Goal: Task Accomplishment & Management: Manage account settings

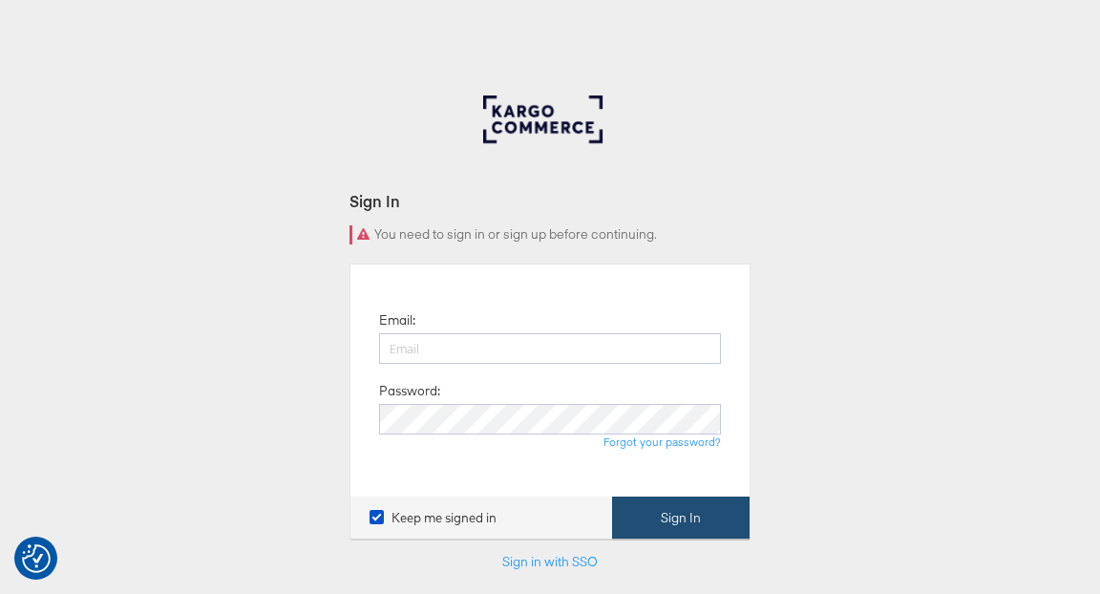
type input "ruben.ruiz@kargo.com"
click at [678, 524] on button "Sign In" at bounding box center [680, 517] width 137 height 43
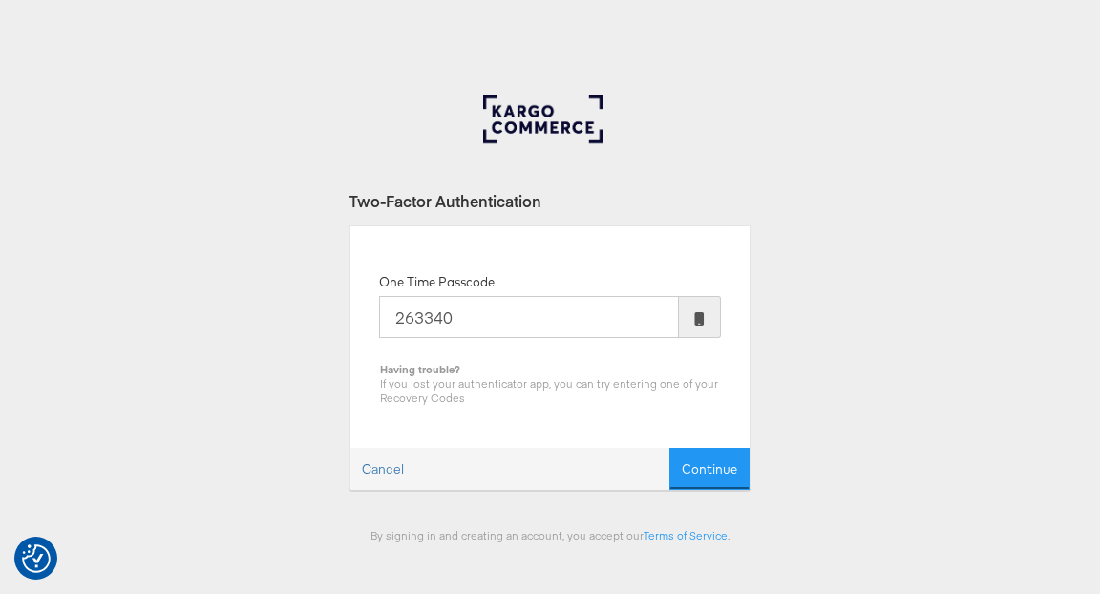
type input "263340"
click at [669, 448] on button "Continue" at bounding box center [709, 469] width 80 height 43
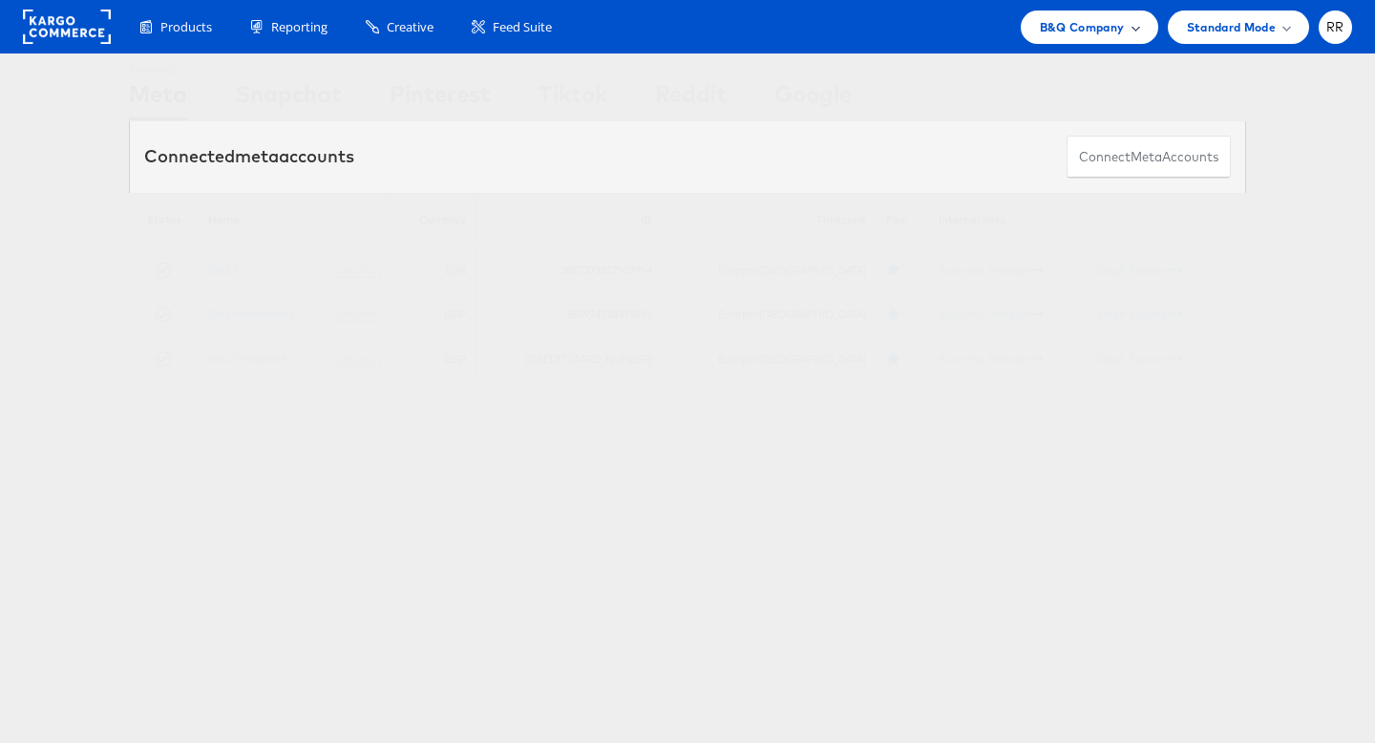
click at [1099, 31] on span "B&Q Company" at bounding box center [1082, 27] width 85 height 20
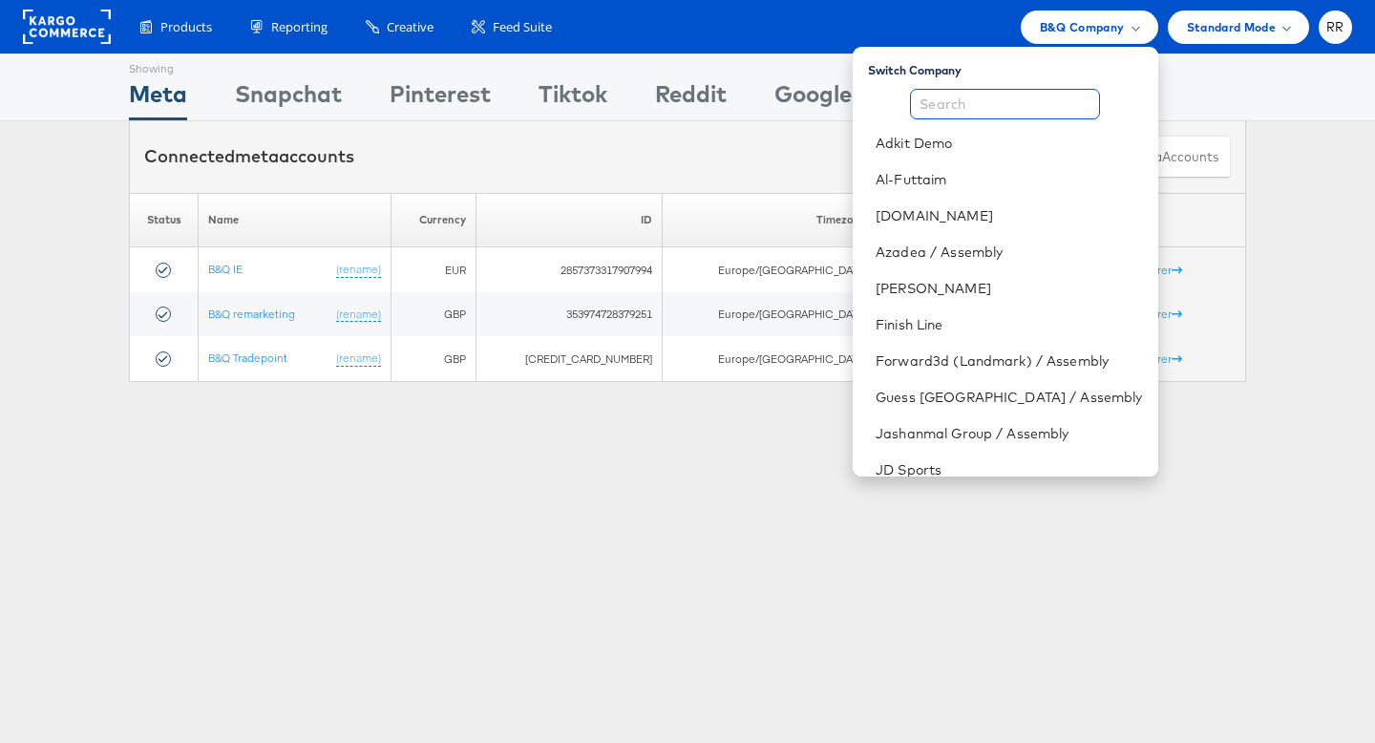
click at [1016, 104] on input "text" at bounding box center [1005, 104] width 190 height 31
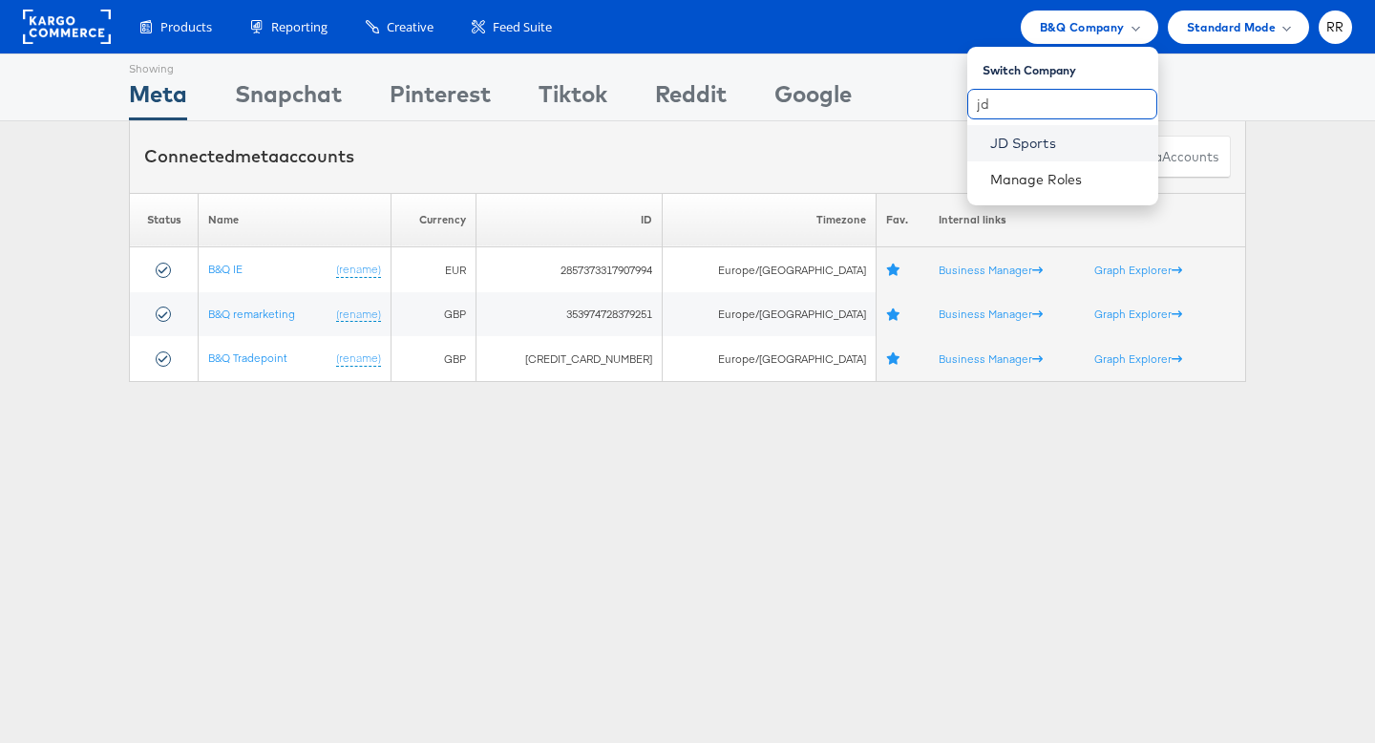
type input "jd"
click at [1022, 150] on link "JD Sports" at bounding box center [1066, 143] width 153 height 19
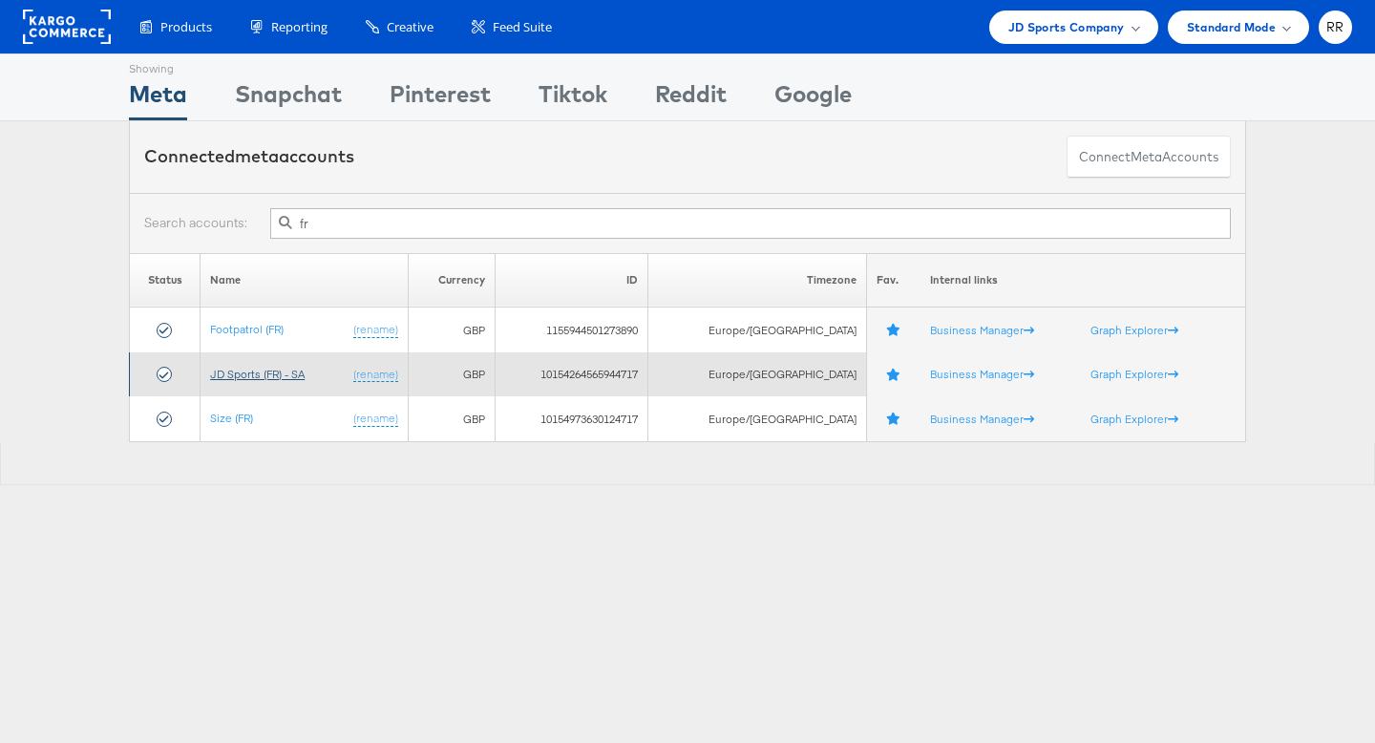
type input "fr"
click at [251, 369] on link "JD Sports (FR) - SA" at bounding box center [257, 374] width 95 height 14
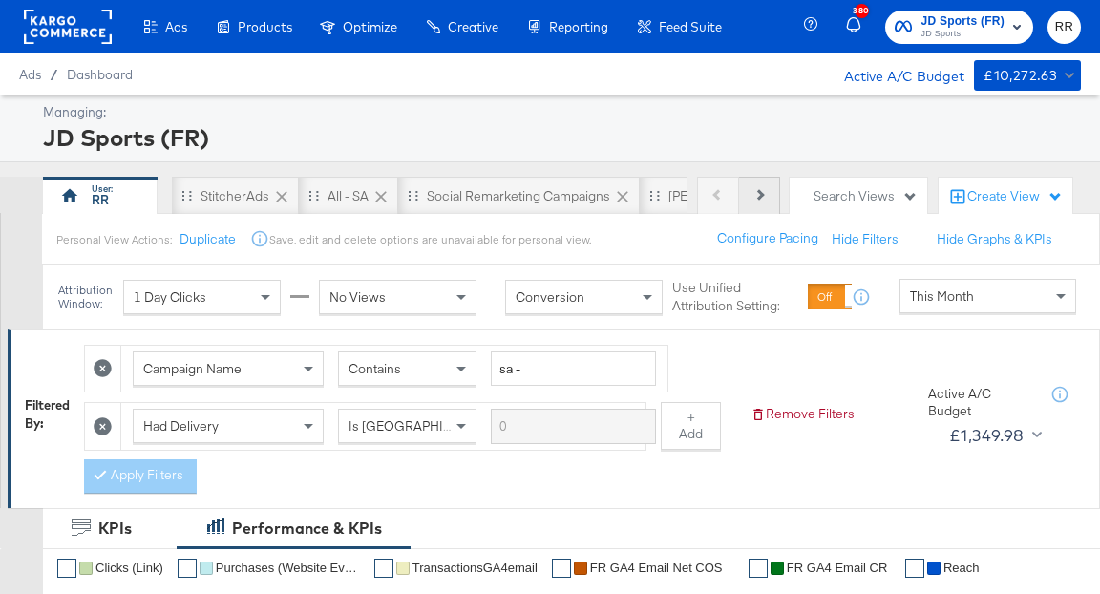
click at [757, 202] on button "Next" at bounding box center [759, 196] width 41 height 38
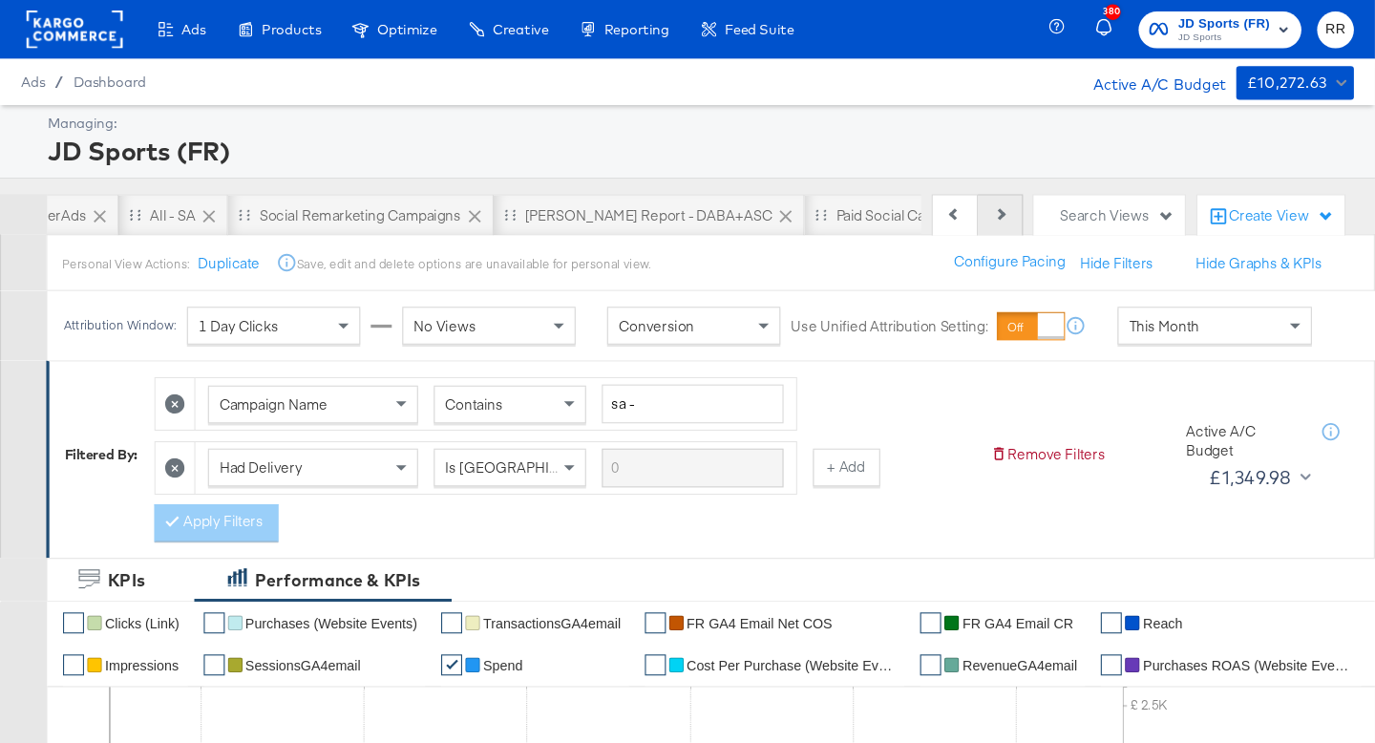
scroll to position [0, 191]
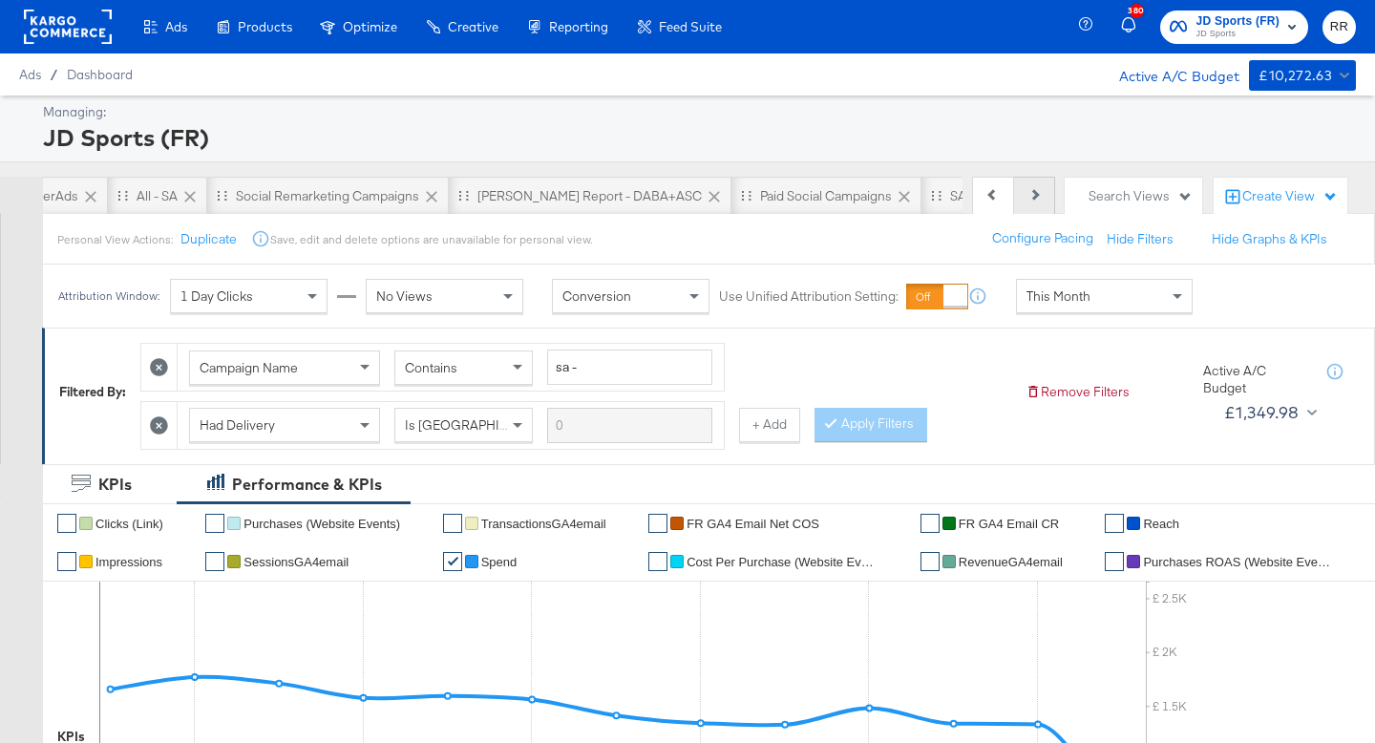
click at [1034, 204] on button "Next" at bounding box center [1034, 196] width 41 height 38
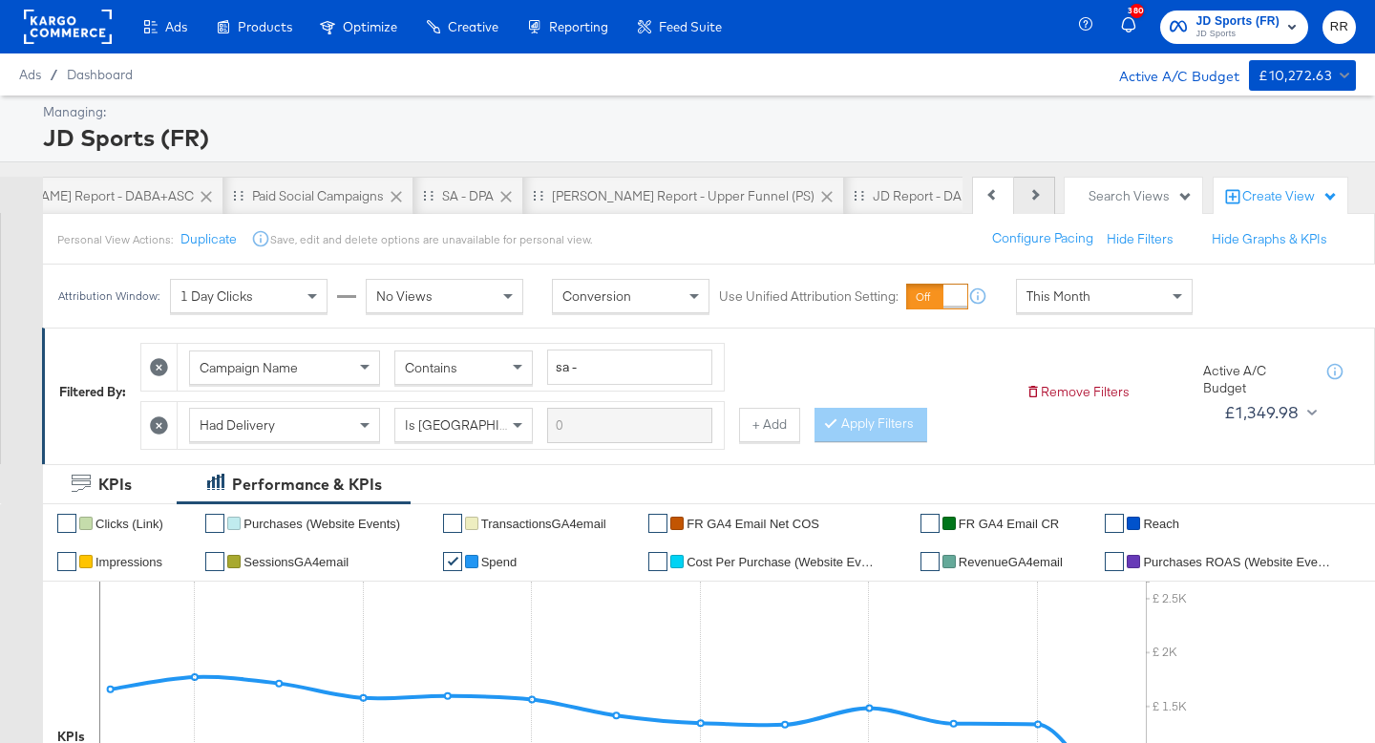
click at [1034, 204] on button "Next" at bounding box center [1034, 196] width 41 height 38
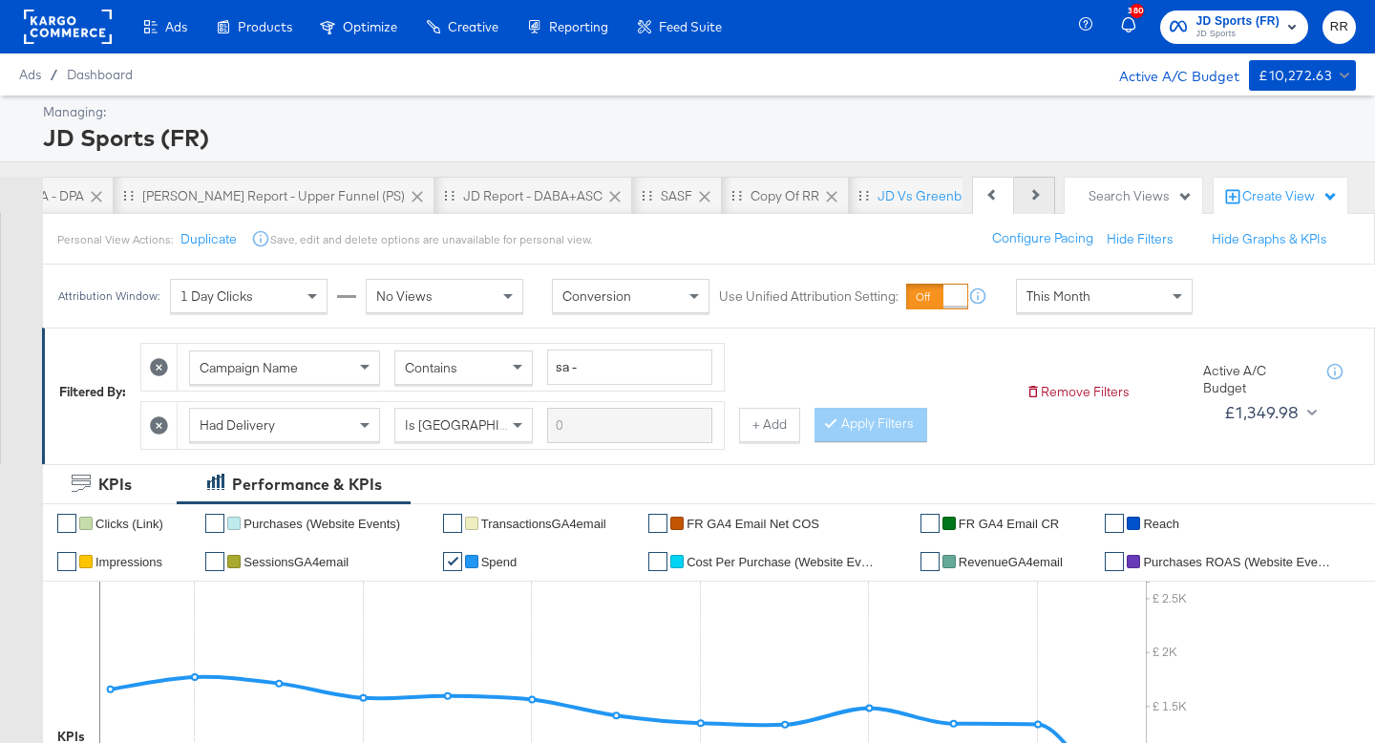
click at [1034, 204] on button "Next" at bounding box center [1034, 196] width 41 height 38
click at [877, 202] on div "JD vs Greenbirds" at bounding box center [930, 196] width 106 height 18
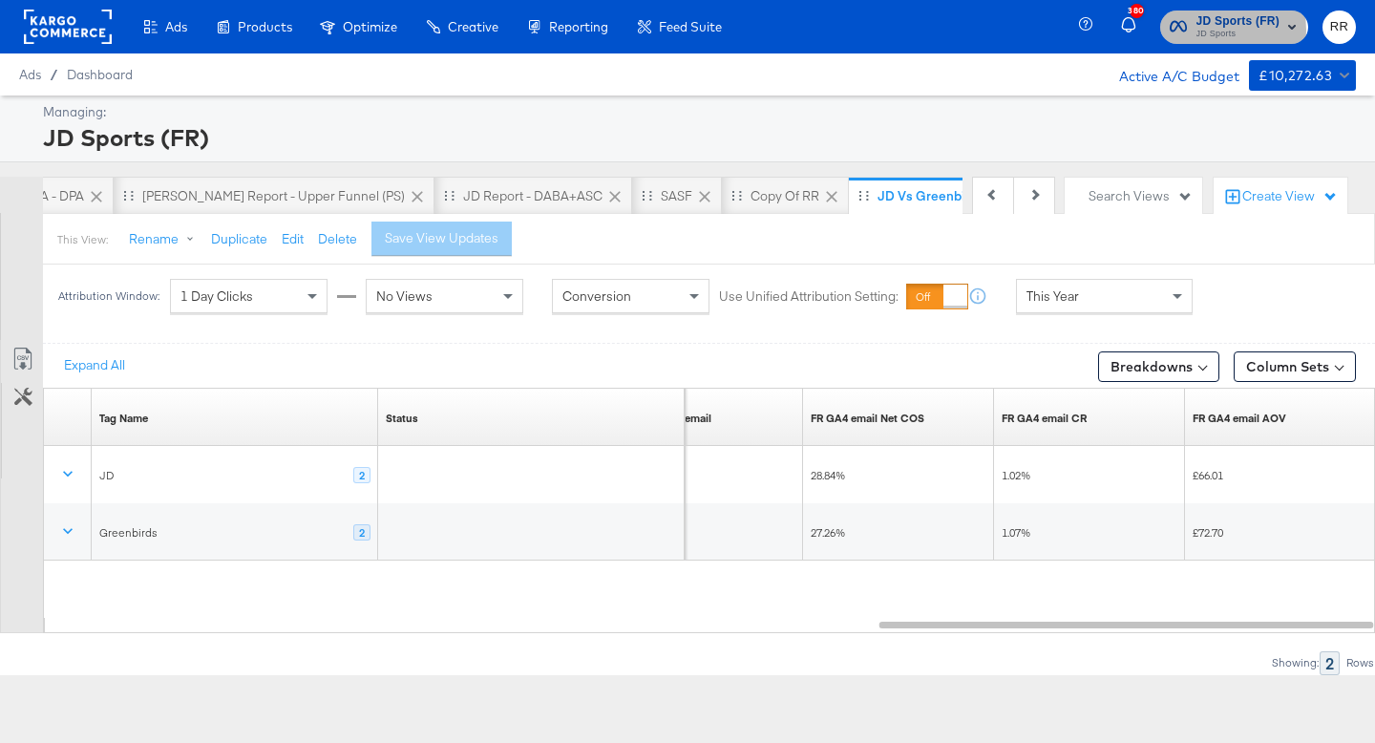
click at [1099, 30] on span "JD Sports" at bounding box center [1238, 34] width 84 height 15
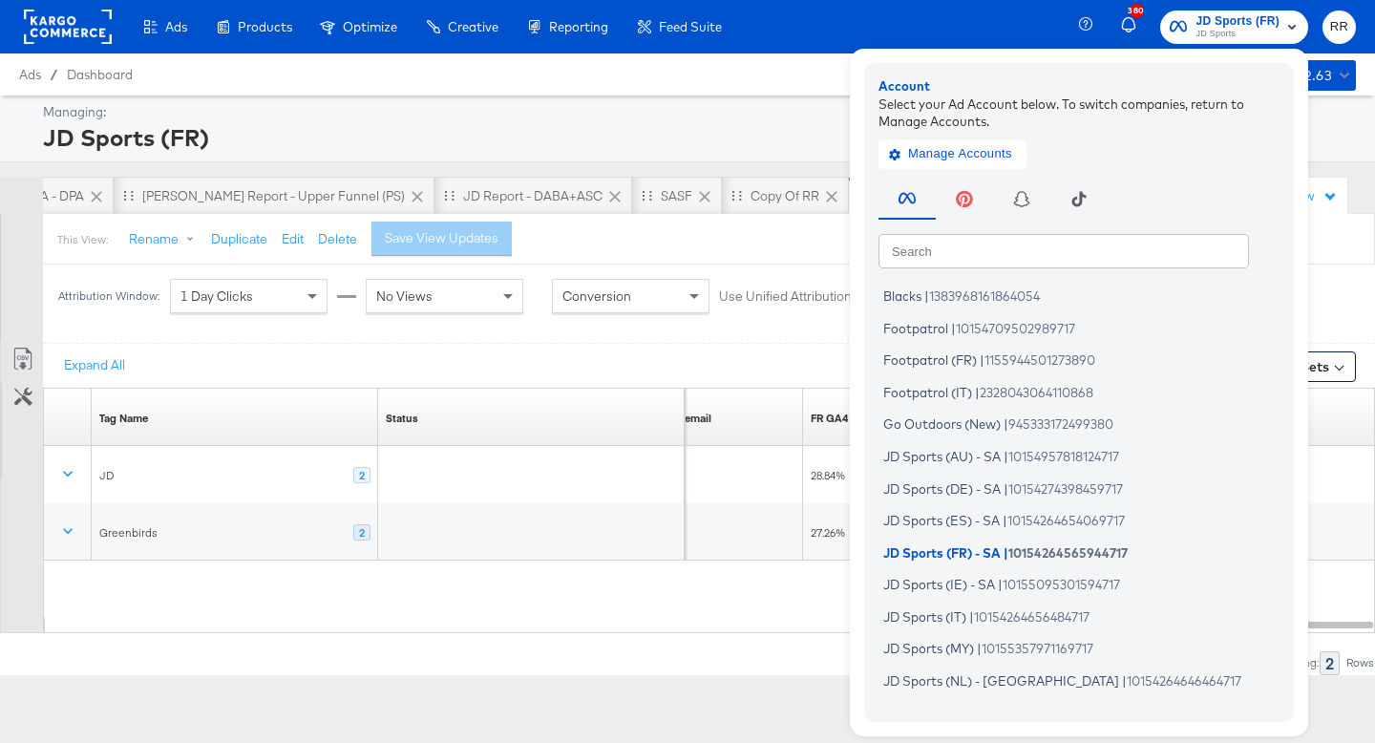
click at [1042, 241] on input "text" at bounding box center [1063, 250] width 370 height 34
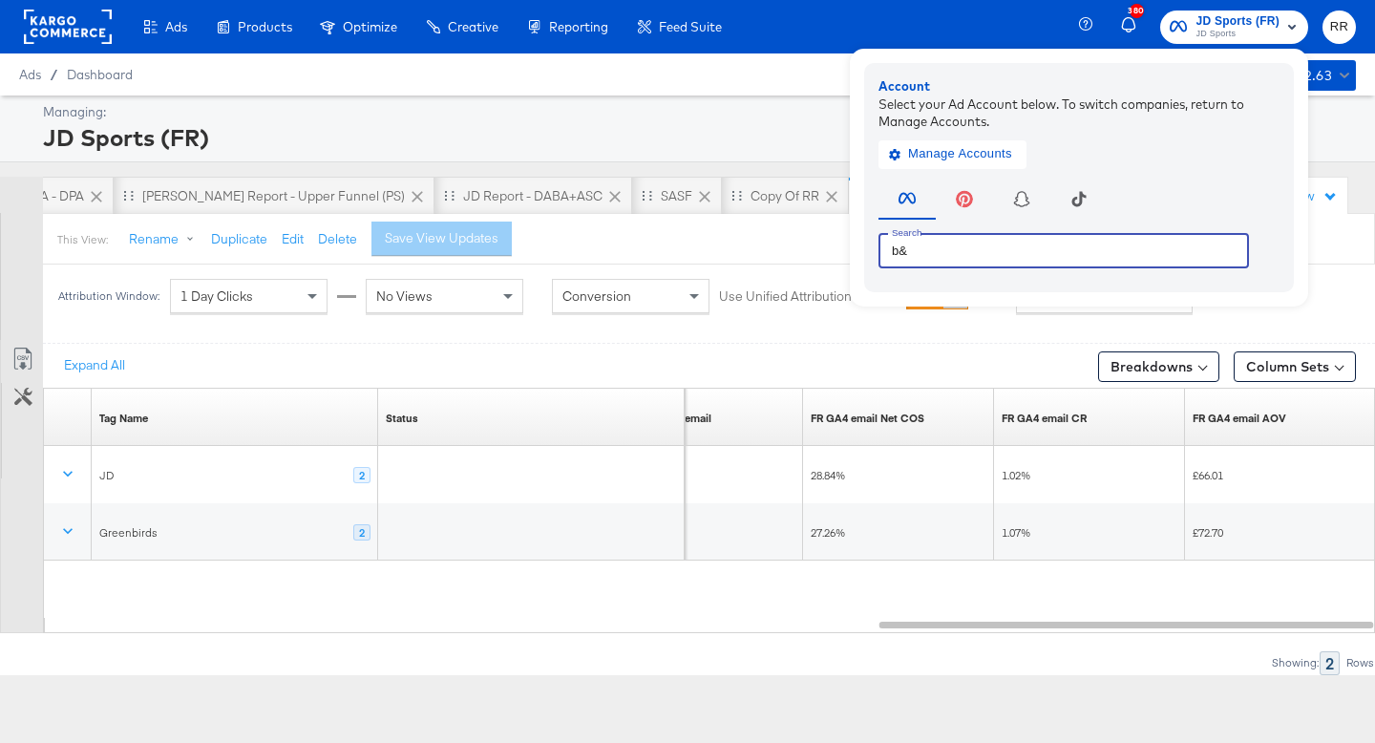
type input "b"
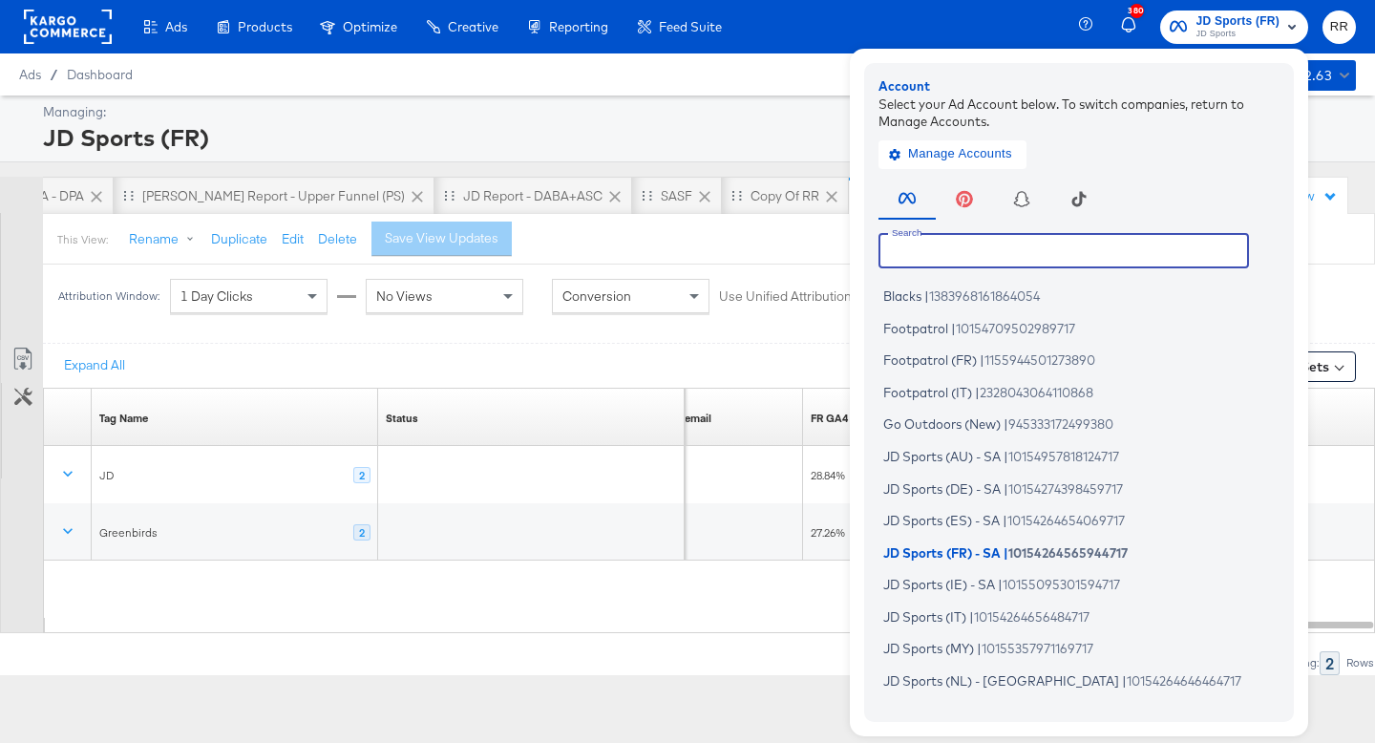
click at [74, 31] on rect at bounding box center [68, 27] width 88 height 34
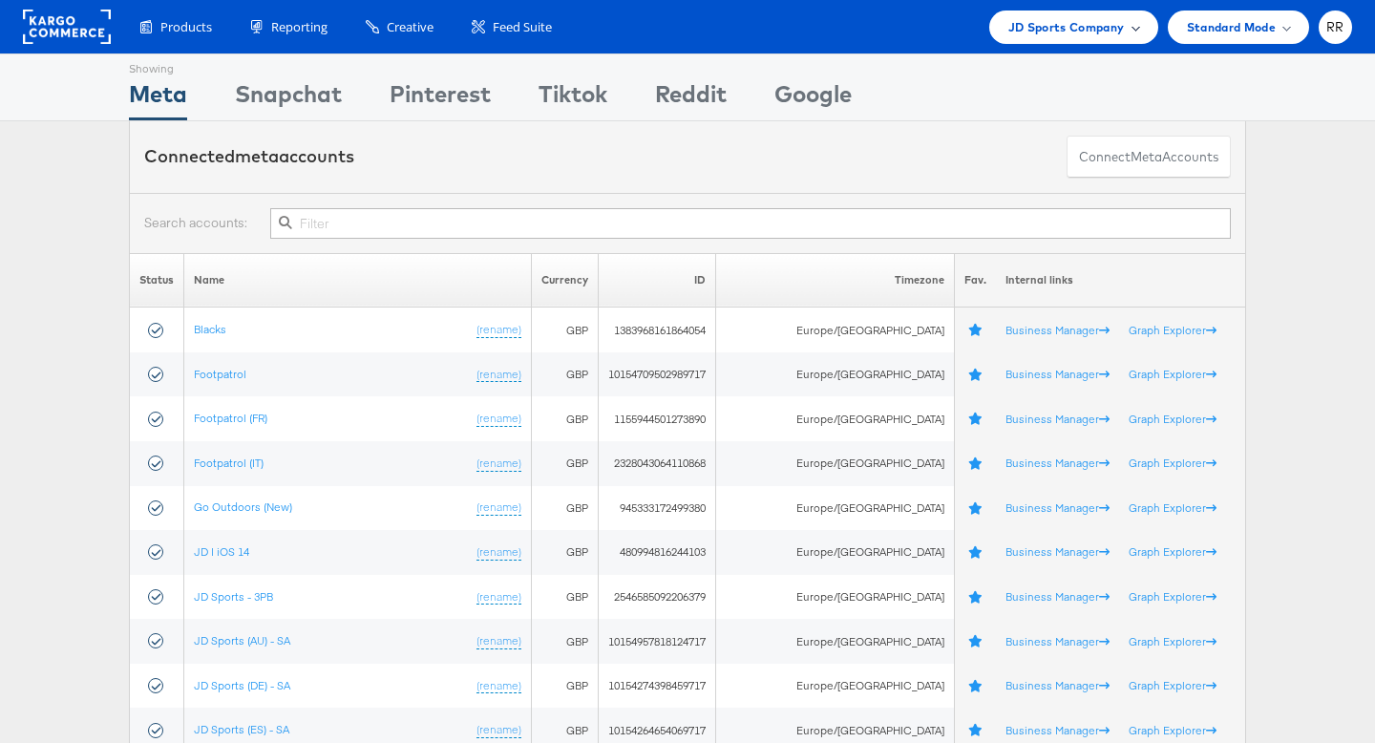
click at [1037, 37] on div "JD Sports Company" at bounding box center [1073, 27] width 169 height 33
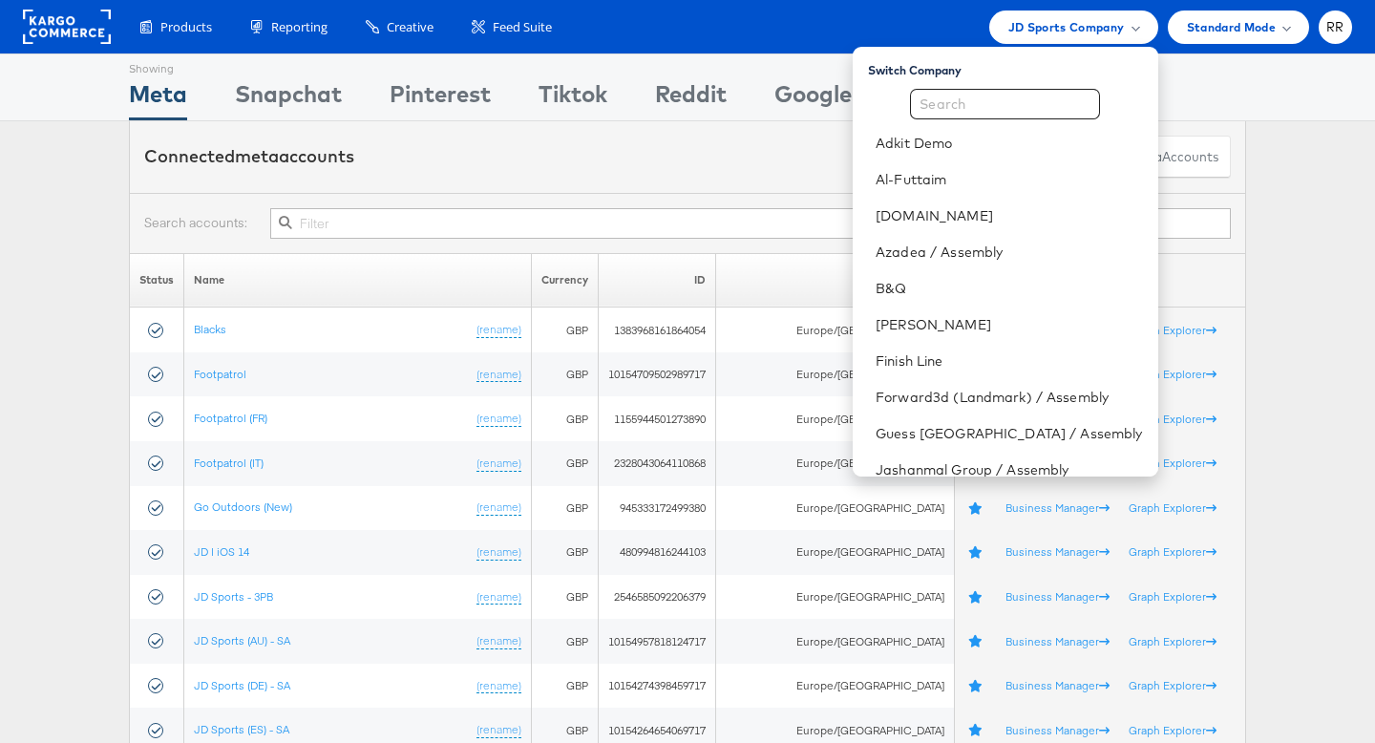
click at [1021, 123] on div "Adkit Demo Al-Futtaim ao.com Azadea / Assembly B&Q Estee Lauder Finish Line For…" at bounding box center [1004, 695] width 305 height 1213
click at [1020, 105] on input "text" at bounding box center [1005, 104] width 190 height 31
click at [976, 283] on link "B&Q" at bounding box center [1008, 288] width 266 height 19
